Goal: Task Accomplishment & Management: Use online tool/utility

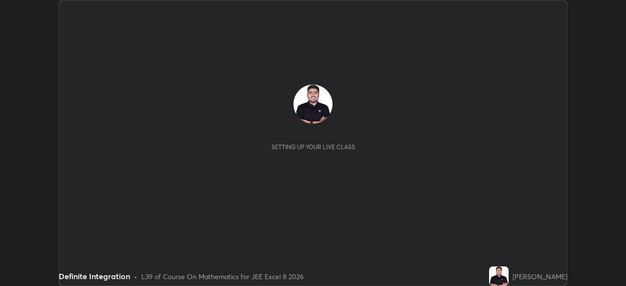
scroll to position [286, 626]
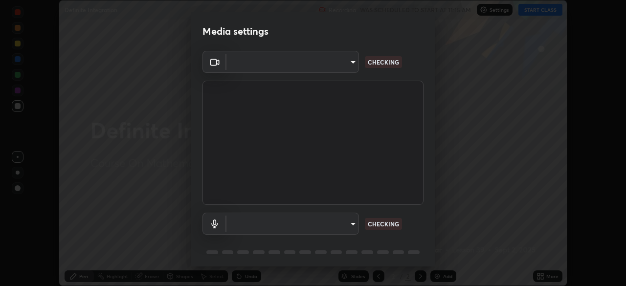
type input "150ce54b6659d6facffdc1d488e586a8afcf012d443804c7c5fd1c8fc4ffae65"
click at [329, 223] on body "Erase all Definite Integration Recording WAS SCHEDULED TO START AT 11:15 AM Set…" at bounding box center [313, 143] width 626 height 286
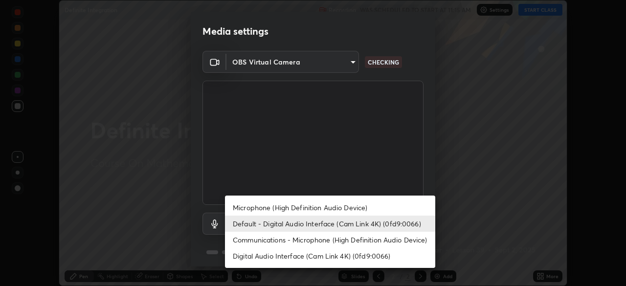
click at [313, 209] on li "Microphone (High Definition Audio Device)" at bounding box center [330, 208] width 210 height 16
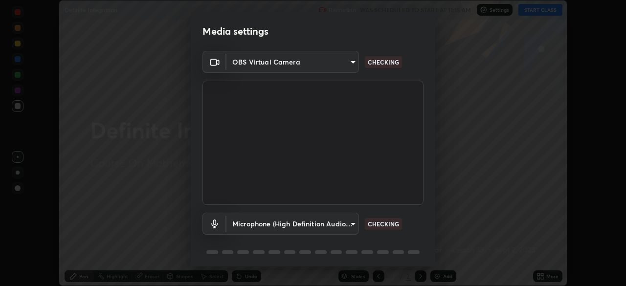
scroll to position [35, 0]
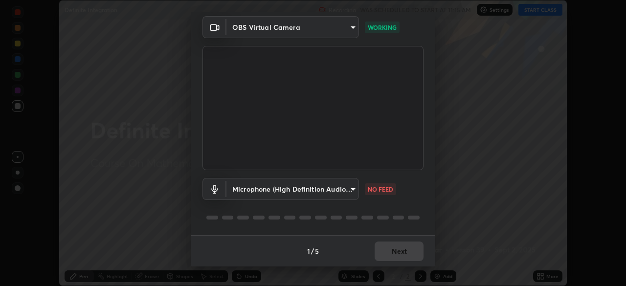
click at [349, 197] on body "Erase all Definite Integration Recording WAS SCHEDULED TO START AT 11:15 AM Set…" at bounding box center [313, 143] width 626 height 286
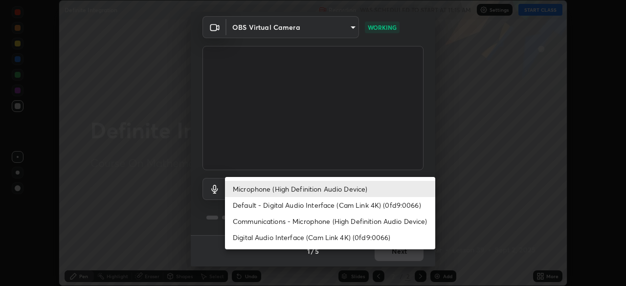
click at [370, 204] on li "Default - Digital Audio Interface (Cam Link 4K) (0fd9:0066)" at bounding box center [330, 205] width 210 height 16
type input "default"
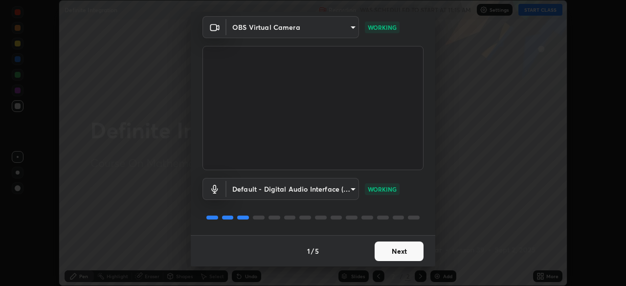
click at [396, 250] on button "Next" at bounding box center [399, 252] width 49 height 20
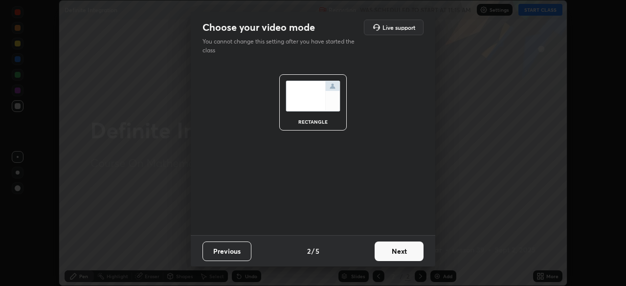
scroll to position [0, 0]
click at [399, 256] on button "Next" at bounding box center [399, 252] width 49 height 20
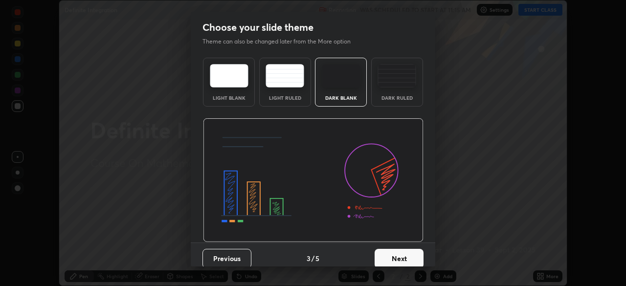
click at [407, 252] on button "Next" at bounding box center [399, 259] width 49 height 20
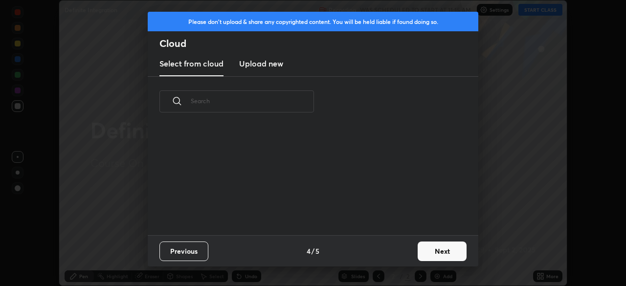
click at [421, 251] on button "Next" at bounding box center [442, 252] width 49 height 20
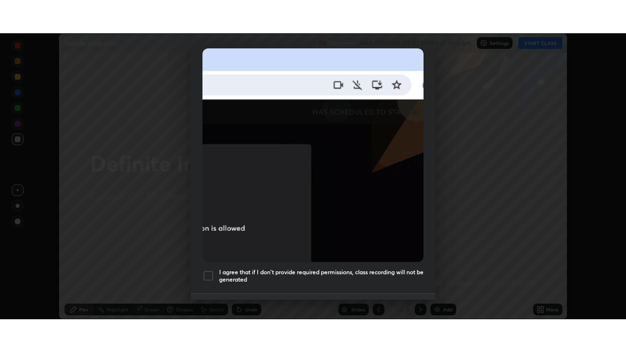
scroll to position [234, 0]
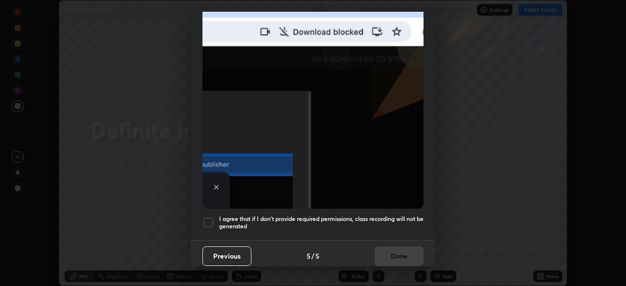
click at [207, 219] on div at bounding box center [208, 223] width 12 height 12
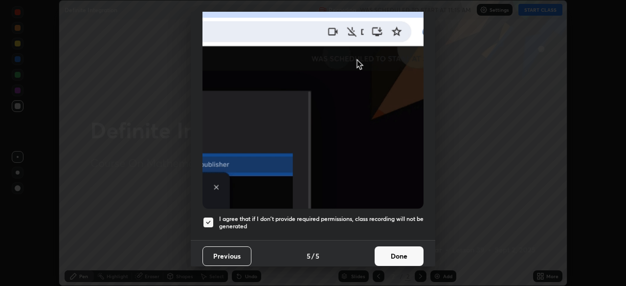
click at [412, 248] on button "Done" at bounding box center [399, 257] width 49 height 20
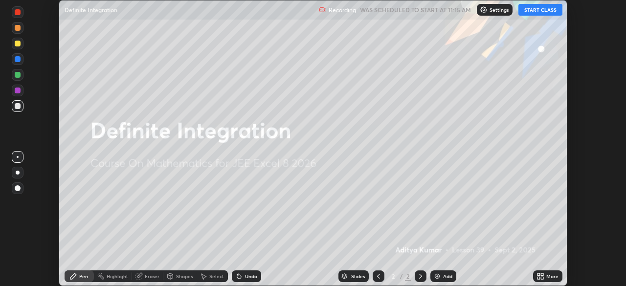
click at [551, 10] on button "START CLASS" at bounding box center [540, 10] width 44 height 12
click at [538, 278] on icon at bounding box center [539, 278] width 2 height 2
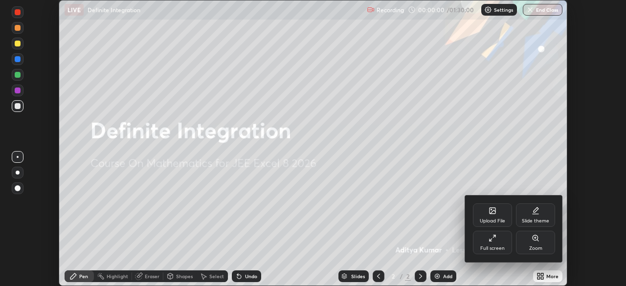
click at [508, 241] on div "Full screen" at bounding box center [492, 242] width 39 height 23
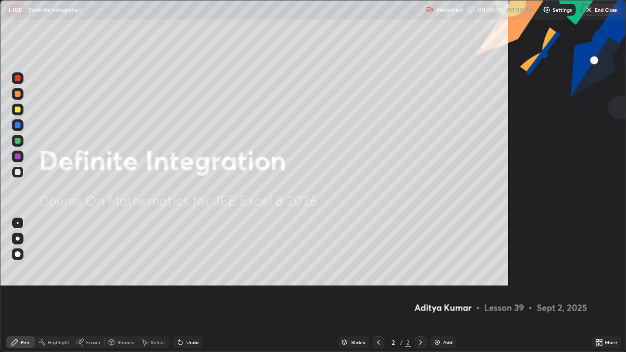
scroll to position [352, 626]
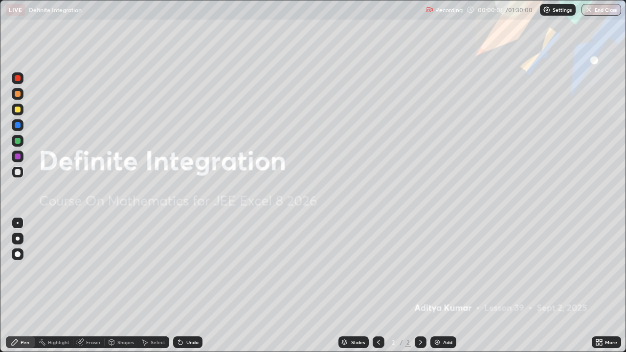
click at [438, 286] on img at bounding box center [437, 342] width 8 height 8
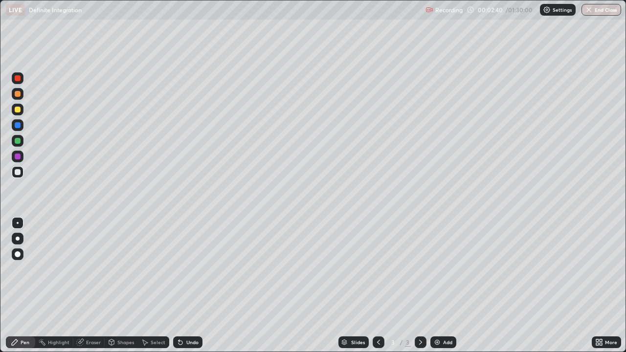
click at [18, 157] on div at bounding box center [18, 157] width 6 height 6
click at [179, 286] on icon at bounding box center [179, 340] width 1 height 1
click at [18, 79] on div at bounding box center [18, 78] width 6 height 6
click at [15, 127] on div at bounding box center [18, 125] width 6 height 6
click at [179, 286] on icon at bounding box center [181, 343] width 4 height 4
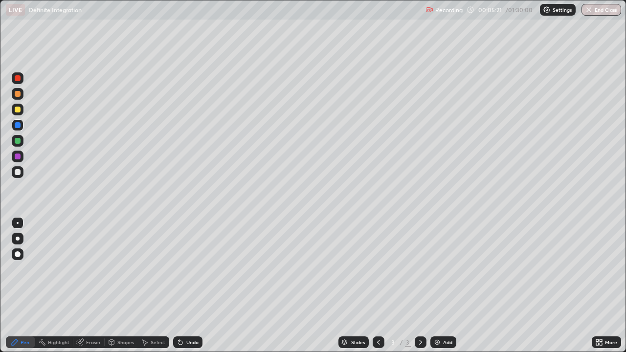
click at [18, 157] on div at bounding box center [18, 157] width 6 height 6
click at [434, 286] on img at bounding box center [437, 342] width 8 height 8
click at [21, 83] on div at bounding box center [18, 78] width 12 height 12
click at [13, 96] on div at bounding box center [18, 94] width 12 height 12
click at [186, 286] on div "Undo" at bounding box center [192, 342] width 12 height 5
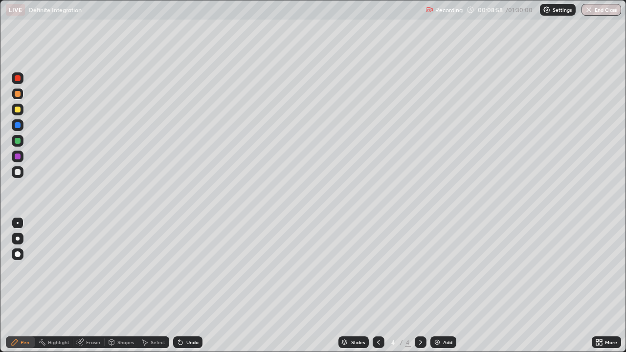
click at [179, 286] on icon at bounding box center [179, 340] width 1 height 1
click at [179, 286] on icon at bounding box center [181, 343] width 4 height 4
click at [19, 156] on div at bounding box center [18, 157] width 6 height 6
click at [188, 286] on div "Undo" at bounding box center [192, 342] width 12 height 5
click at [190, 286] on div "Undo" at bounding box center [192, 342] width 12 height 5
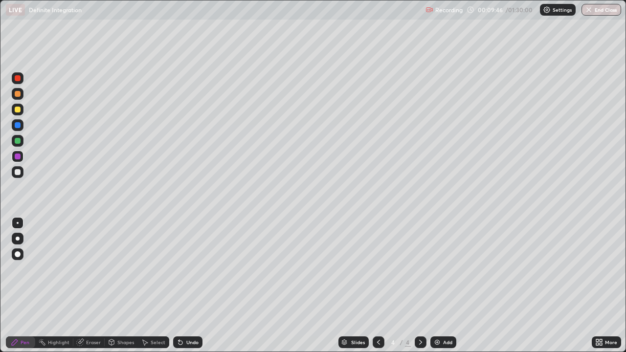
click at [19, 145] on div at bounding box center [18, 141] width 12 height 12
click at [436, 286] on img at bounding box center [437, 342] width 8 height 8
click at [18, 82] on div at bounding box center [18, 78] width 12 height 12
click at [15, 92] on div at bounding box center [18, 94] width 6 height 6
click at [22, 128] on div at bounding box center [18, 125] width 12 height 12
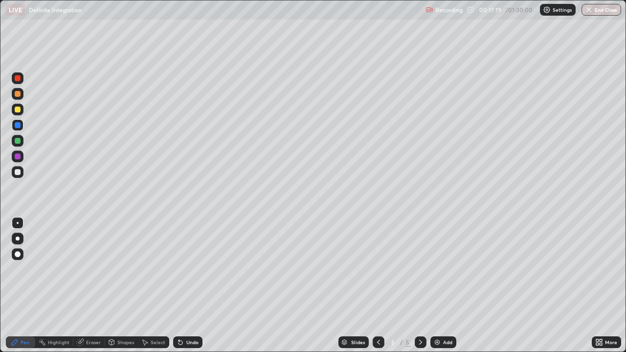
click at [183, 286] on div "Undo" at bounding box center [187, 342] width 29 height 12
click at [187, 286] on div "Undo" at bounding box center [192, 342] width 12 height 5
click at [18, 141] on div at bounding box center [18, 141] width 6 height 6
click at [435, 286] on img at bounding box center [437, 342] width 8 height 8
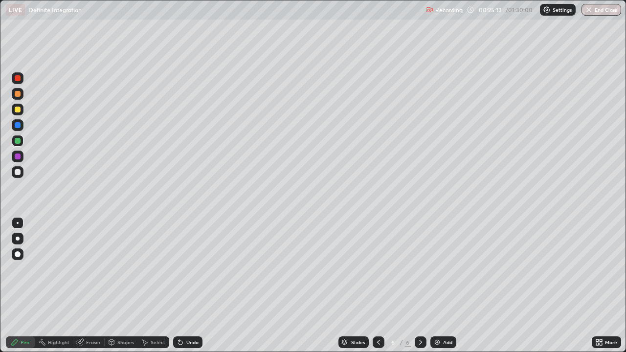
click at [19, 79] on div at bounding box center [18, 78] width 6 height 6
click at [18, 127] on div at bounding box center [18, 125] width 6 height 6
click at [15, 113] on div at bounding box center [18, 110] width 12 height 12
click at [18, 157] on div at bounding box center [18, 157] width 6 height 6
click at [18, 143] on div at bounding box center [18, 141] width 6 height 6
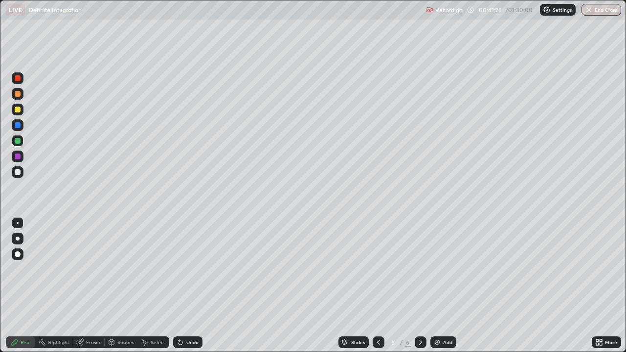
click at [19, 174] on div at bounding box center [18, 172] width 6 height 6
click at [95, 286] on div "Eraser" at bounding box center [93, 342] width 15 height 5
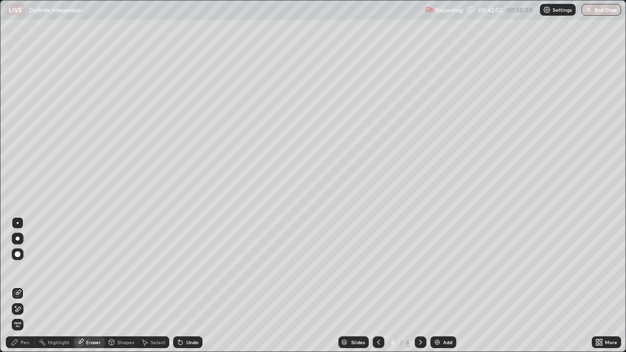
click at [20, 286] on div at bounding box center [18, 309] width 12 height 12
click at [22, 286] on div "Pen" at bounding box center [20, 342] width 29 height 12
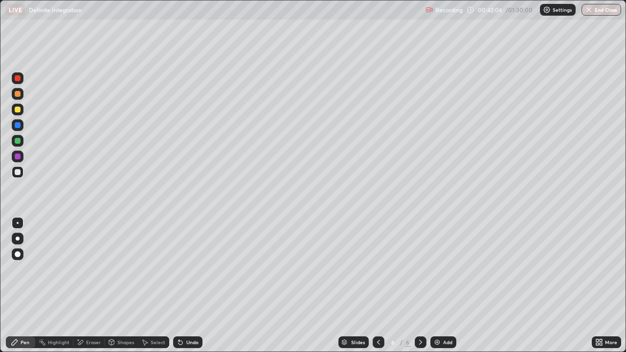
click at [17, 78] on div at bounding box center [18, 78] width 6 height 6
click at [59, 286] on div "Highlight" at bounding box center [59, 342] width 22 height 5
click at [18, 286] on icon at bounding box center [18, 313] width 6 height 0
click at [18, 110] on div at bounding box center [18, 110] width 6 height 6
click at [28, 286] on div "Pen" at bounding box center [25, 342] width 9 height 5
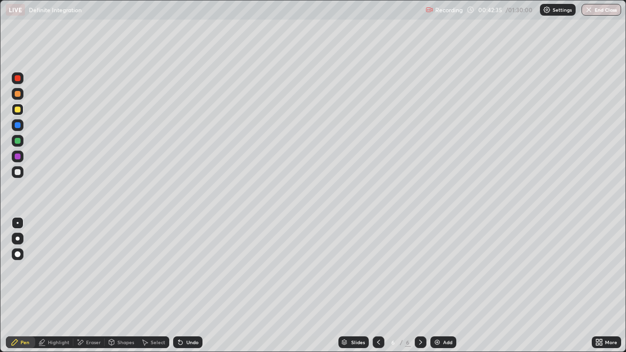
click at [19, 141] on div at bounding box center [18, 141] width 6 height 6
click at [20, 125] on div at bounding box center [18, 125] width 6 height 6
click at [420, 286] on icon at bounding box center [421, 342] width 8 height 8
click at [436, 286] on img at bounding box center [437, 342] width 8 height 8
click at [17, 83] on div at bounding box center [18, 78] width 12 height 12
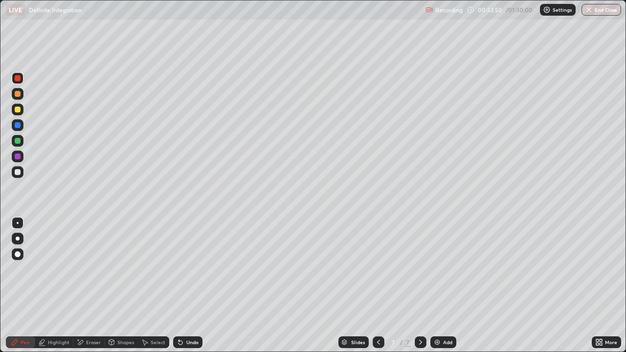
click at [19, 96] on div at bounding box center [18, 94] width 6 height 6
click at [16, 143] on div at bounding box center [18, 141] width 6 height 6
click at [18, 173] on div at bounding box center [18, 172] width 6 height 6
click at [17, 125] on div at bounding box center [18, 125] width 6 height 6
click at [446, 286] on div "Add" at bounding box center [447, 342] width 9 height 5
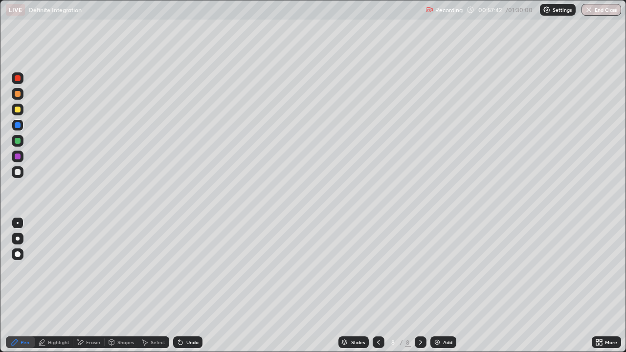
click at [20, 145] on div at bounding box center [18, 141] width 12 height 12
click at [94, 286] on div "Eraser" at bounding box center [93, 342] width 15 height 5
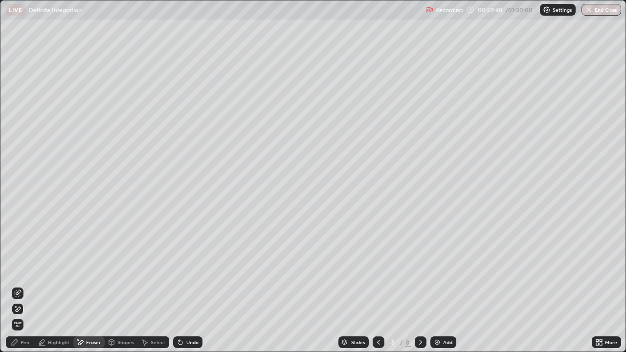
click at [32, 286] on div "Pen" at bounding box center [20, 342] width 29 height 12
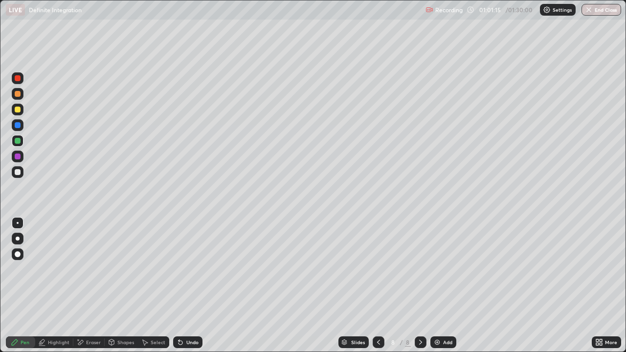
click at [446, 286] on div "Add" at bounding box center [447, 342] width 9 height 5
click at [18, 110] on div at bounding box center [18, 110] width 6 height 6
click at [16, 130] on div at bounding box center [18, 125] width 12 height 12
click at [17, 142] on div at bounding box center [18, 141] width 6 height 6
click at [443, 286] on div "Add" at bounding box center [447, 342] width 9 height 5
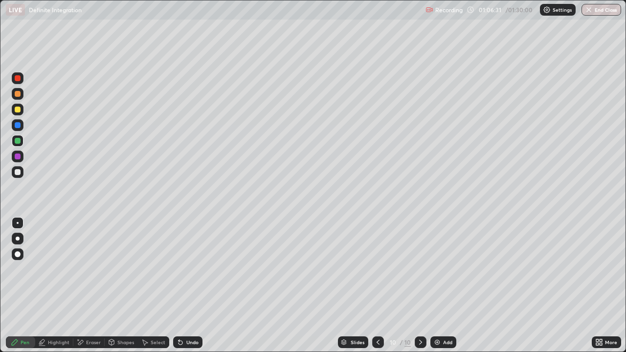
click at [20, 82] on div at bounding box center [18, 78] width 12 height 12
click at [17, 95] on div at bounding box center [18, 94] width 6 height 6
click at [184, 286] on div "Undo" at bounding box center [187, 342] width 29 height 12
click at [186, 286] on div "Undo" at bounding box center [192, 342] width 12 height 5
click at [16, 173] on div at bounding box center [18, 172] width 6 height 6
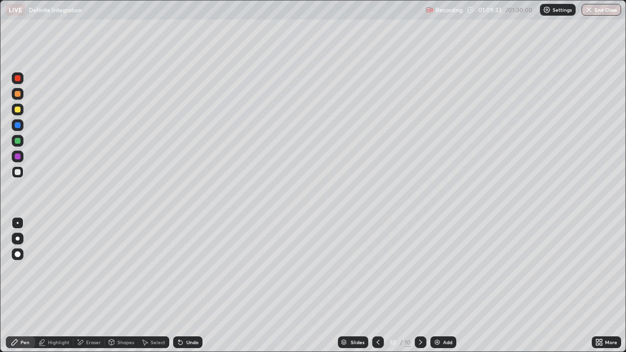
click at [15, 160] on div at bounding box center [18, 157] width 12 height 12
click at [18, 172] on div at bounding box center [18, 172] width 6 height 6
click at [444, 286] on div "Add" at bounding box center [447, 342] width 9 height 5
click at [20, 125] on div at bounding box center [18, 125] width 6 height 6
click at [22, 158] on div at bounding box center [18, 157] width 12 height 12
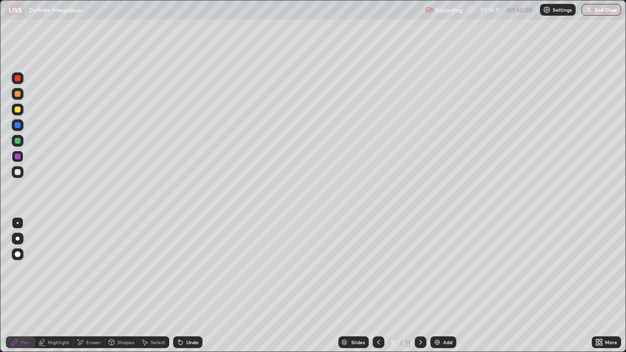
click at [201, 286] on div "Undo" at bounding box center [187, 342] width 29 height 12
click at [436, 286] on img at bounding box center [437, 342] width 8 height 8
click at [18, 113] on div at bounding box center [18, 110] width 12 height 12
click at [21, 98] on div at bounding box center [18, 94] width 12 height 12
click at [20, 142] on div at bounding box center [18, 141] width 6 height 6
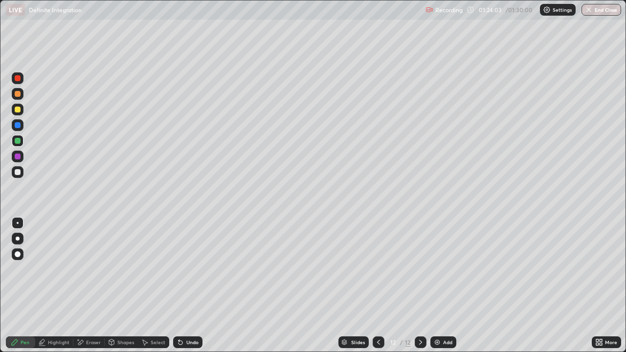
click at [17, 82] on div at bounding box center [18, 78] width 12 height 12
click at [597, 10] on button "End Class" at bounding box center [602, 10] width 39 height 12
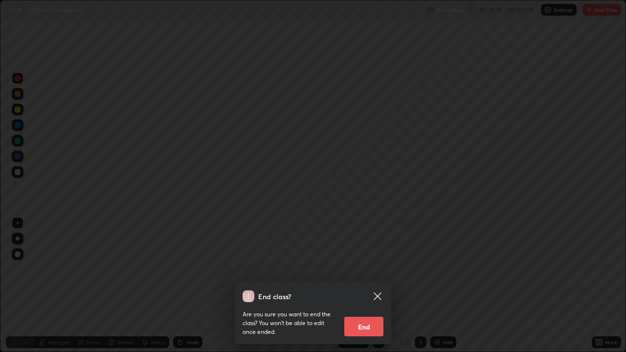
click at [373, 286] on button "End" at bounding box center [363, 327] width 39 height 20
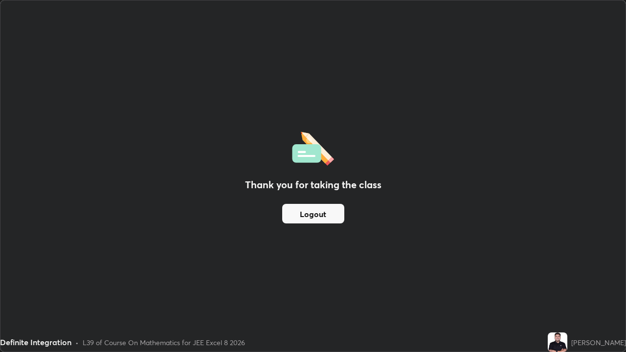
click at [325, 218] on button "Logout" at bounding box center [313, 214] width 62 height 20
click at [327, 218] on button "Logout" at bounding box center [313, 214] width 62 height 20
click at [324, 216] on button "Logout" at bounding box center [313, 214] width 62 height 20
